Goal: Find specific page/section: Find specific page/section

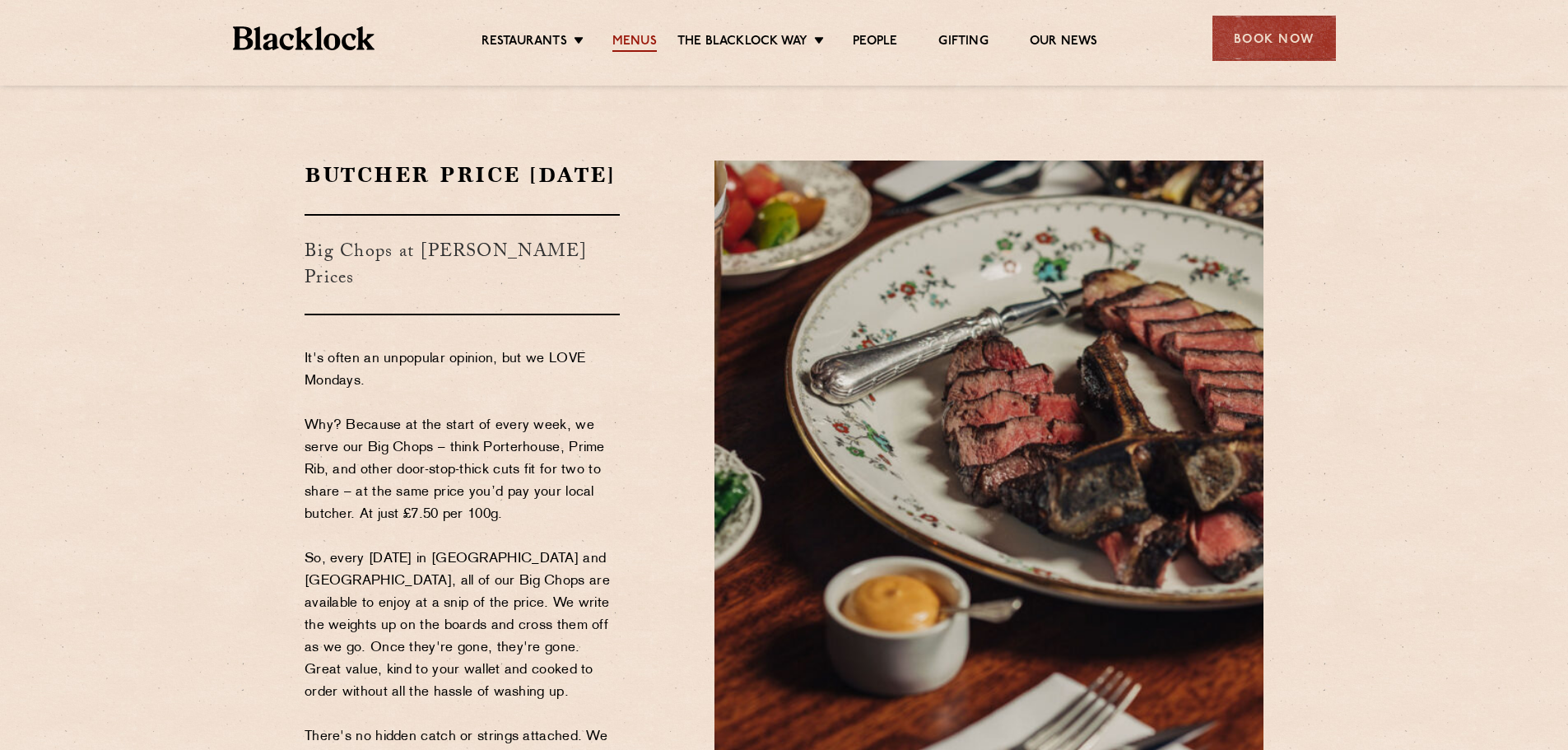
click at [631, 41] on link "Menus" at bounding box center [634, 43] width 44 height 18
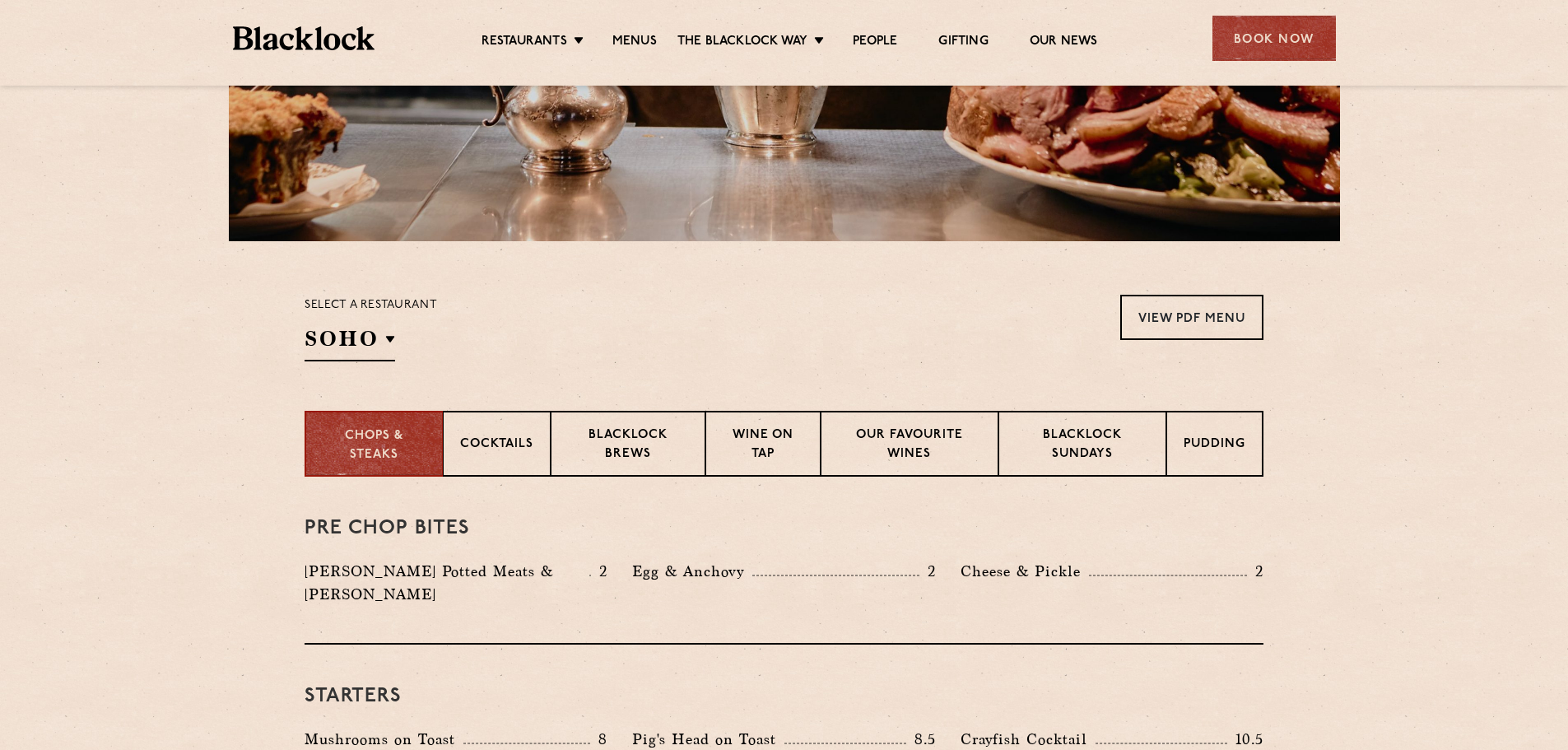
scroll to position [351, 0]
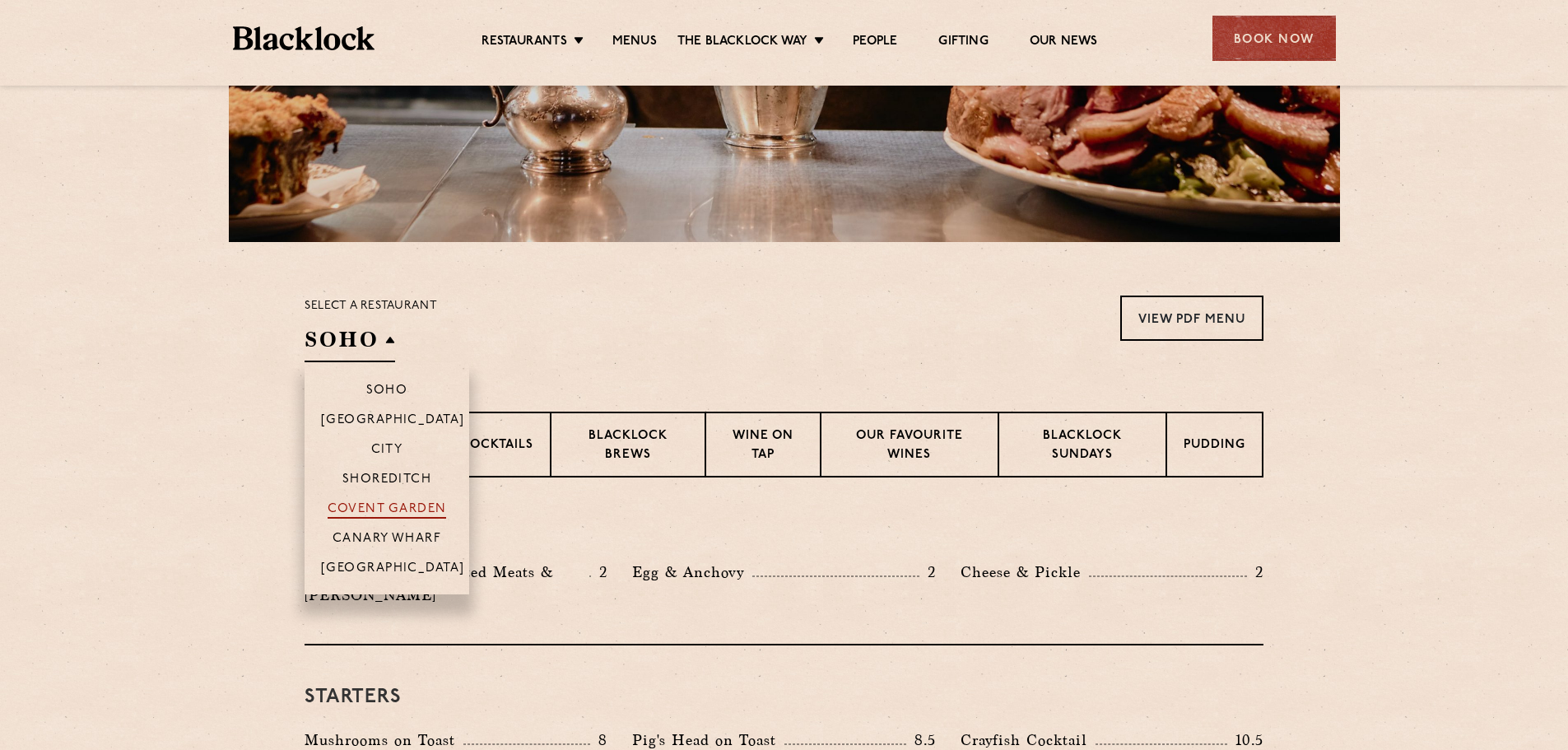
click at [387, 509] on p "Covent Garden" at bounding box center [387, 510] width 119 height 17
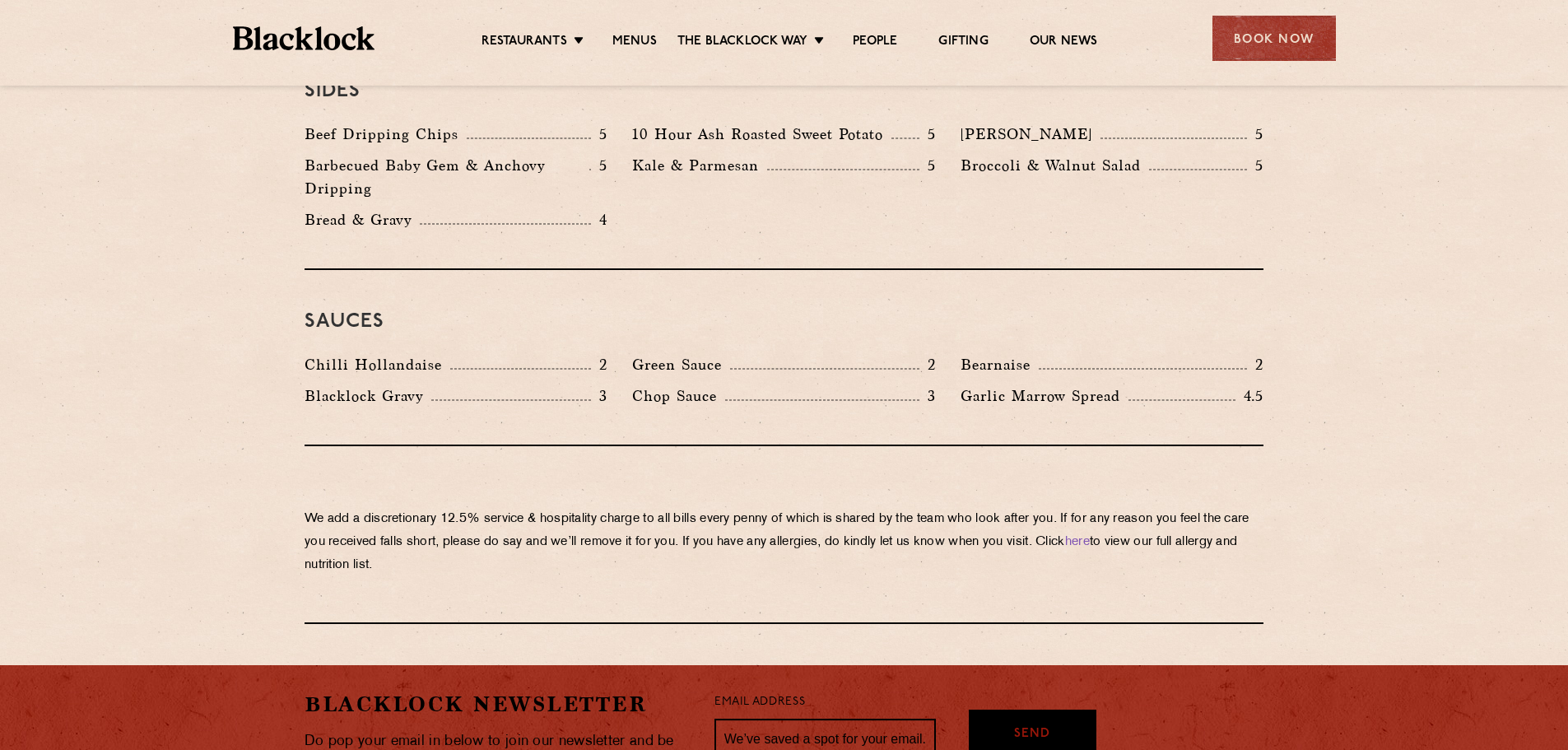
scroll to position [2604, 0]
